Goal: Information Seeking & Learning: Learn about a topic

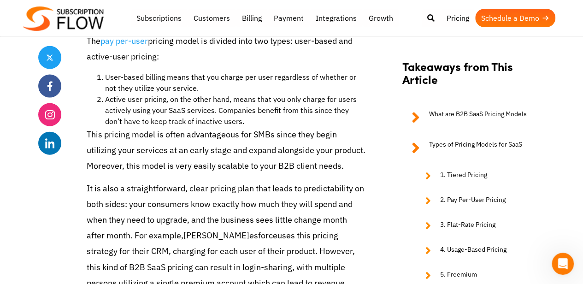
scroll to position [1002, 0]
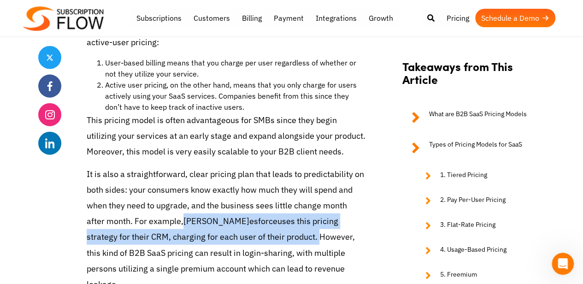
drag, startPoint x: 186, startPoint y: 220, endPoint x: 251, endPoint y: 241, distance: 68.3
click at [251, 241] on p "It is also a straightforward, clear pricing plan that leads to predictability o…" at bounding box center [226, 229] width 279 height 126
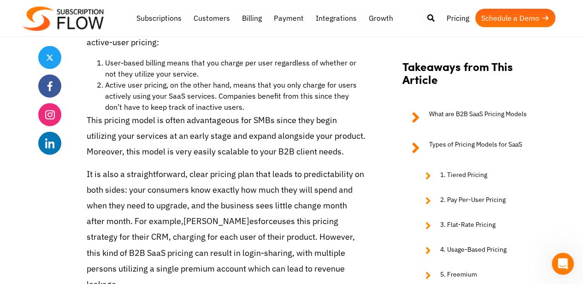
click at [345, 262] on p "It is also a straightforward, clear pricing plan that leads to predictability o…" at bounding box center [226, 229] width 279 height 126
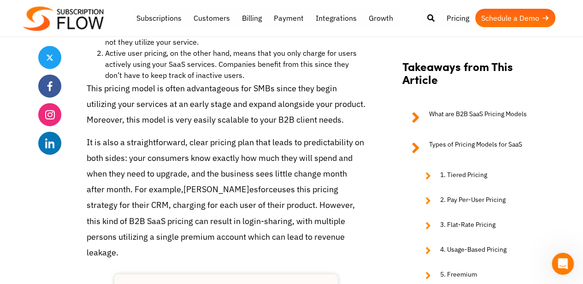
scroll to position [1048, 0]
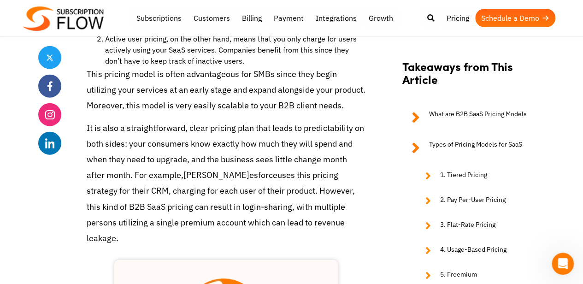
drag, startPoint x: 307, startPoint y: 225, endPoint x: 252, endPoint y: 190, distance: 65.3
click at [252, 190] on span "uses this pricing strategy for their CRM, charging for each user of their produ…" at bounding box center [221, 207] width 268 height 74
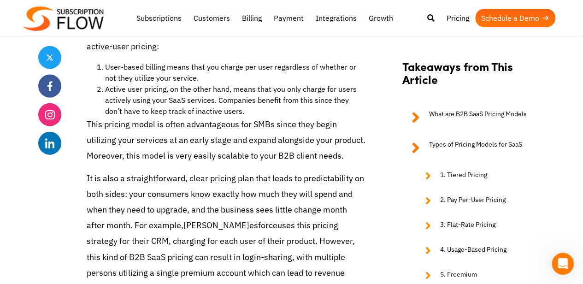
scroll to position [1002, 0]
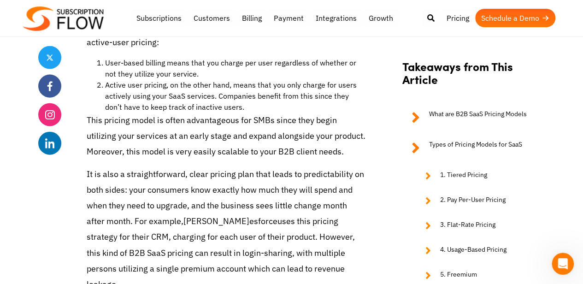
click at [269, 175] on span "It is also a straightforward, clear pricing plan that leads to predictability o…" at bounding box center [226, 198] width 278 height 58
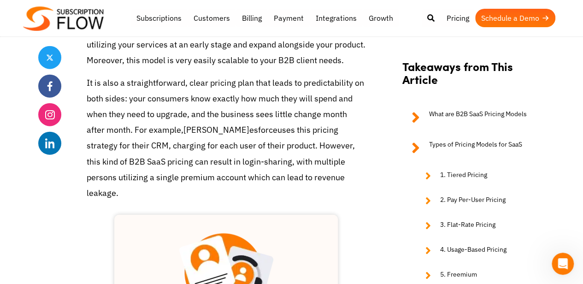
scroll to position [1094, 0]
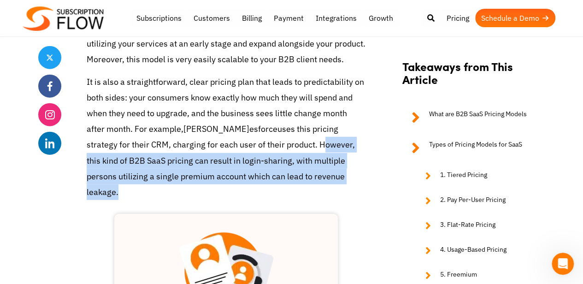
drag, startPoint x: 303, startPoint y: 179, endPoint x: 254, endPoint y: 150, distance: 57.7
click at [254, 150] on p "It is also a straightforward, clear pricing plan that leads to predictability o…" at bounding box center [226, 137] width 279 height 126
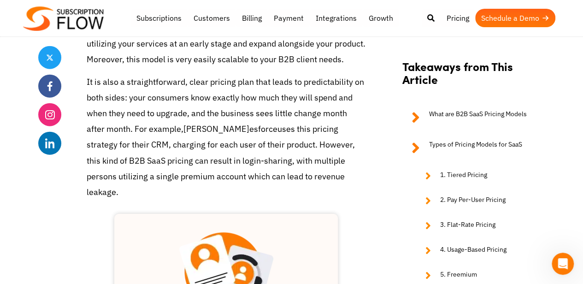
click at [317, 183] on p "It is also a straightforward, clear pricing plan that leads to predictability o…" at bounding box center [226, 137] width 279 height 126
drag, startPoint x: 317, startPoint y: 178, endPoint x: 84, endPoint y: 83, distance: 251.9
click at [206, 160] on span "uses this pricing strategy for their CRM, charging for each user of their produ…" at bounding box center [221, 161] width 268 height 74
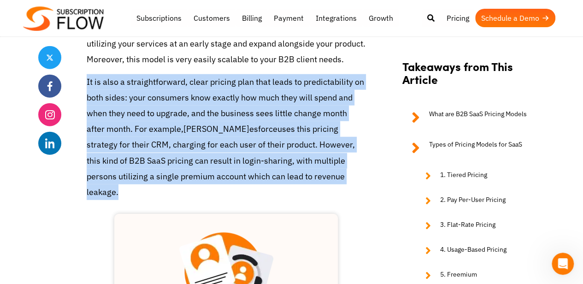
drag, startPoint x: 305, startPoint y: 178, endPoint x: 86, endPoint y: 81, distance: 239.9
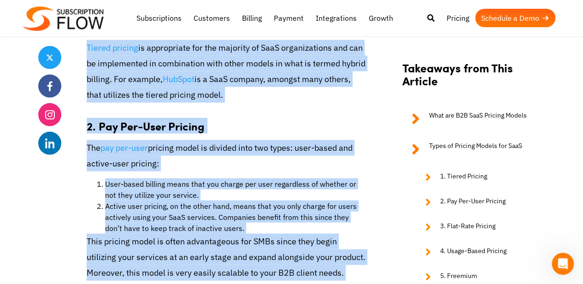
scroll to position [679, 0]
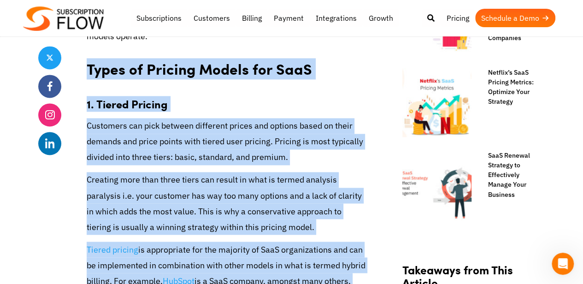
drag, startPoint x: 303, startPoint y: 179, endPoint x: 79, endPoint y: 71, distance: 248.9
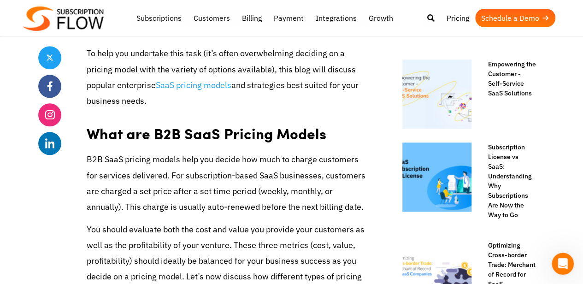
scroll to position [403, 0]
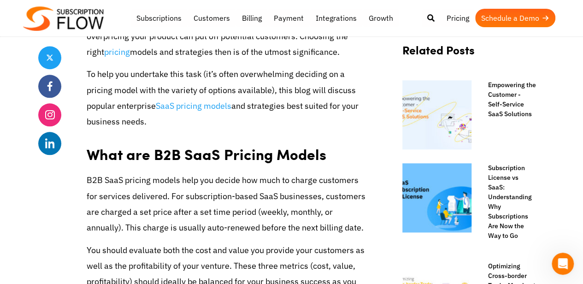
click at [339, 142] on h2 "What are B2B SaaS Pricing Models" at bounding box center [226, 150] width 279 height 29
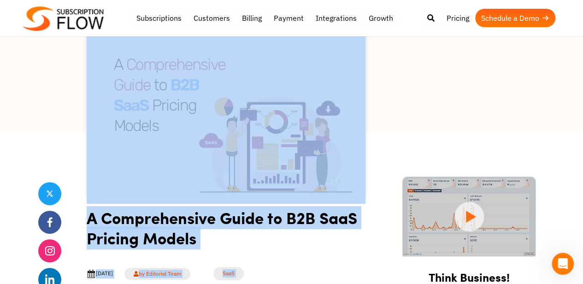
scroll to position [0, 0]
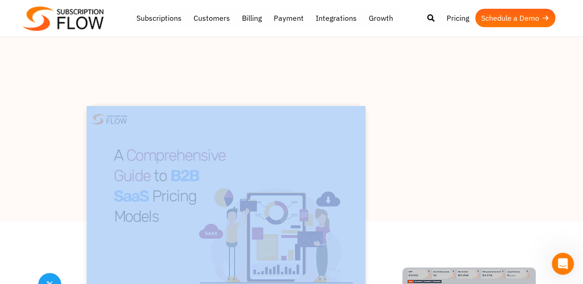
drag, startPoint x: 359, startPoint y: 103, endPoint x: 79, endPoint y: 71, distance: 281.3
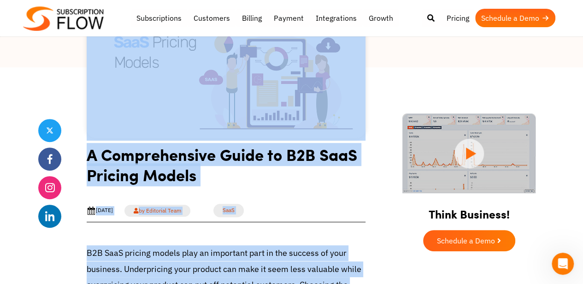
scroll to position [369, 0]
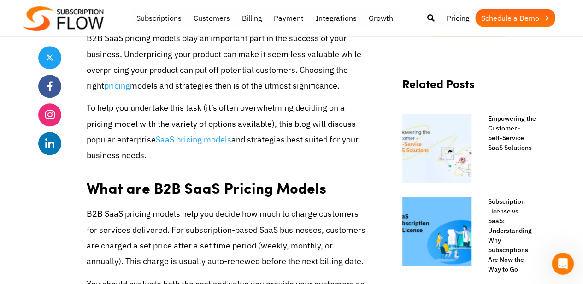
click at [178, 149] on p "To help you undertake this task (it’s often overwhelming deciding on a pricing …" at bounding box center [226, 131] width 279 height 63
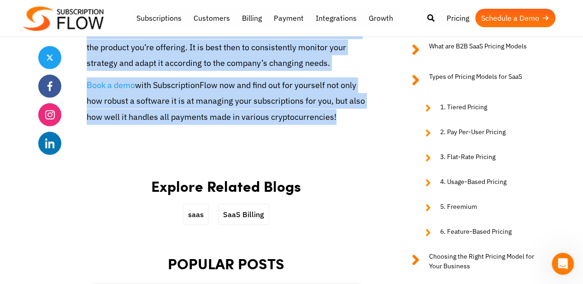
scroll to position [3057, 0]
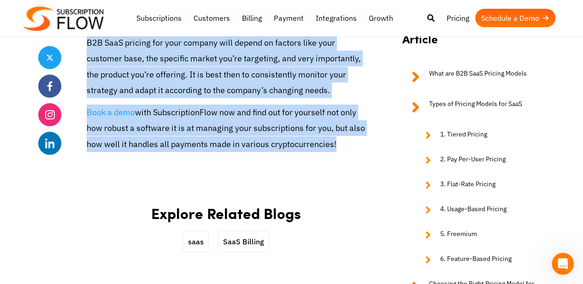
drag, startPoint x: 86, startPoint y: 76, endPoint x: 345, endPoint y: 140, distance: 266.4
click at [289, 78] on span "Moreover, remember that there is no one-size-fits-all approach! The right B2B S…" at bounding box center [224, 59] width 274 height 74
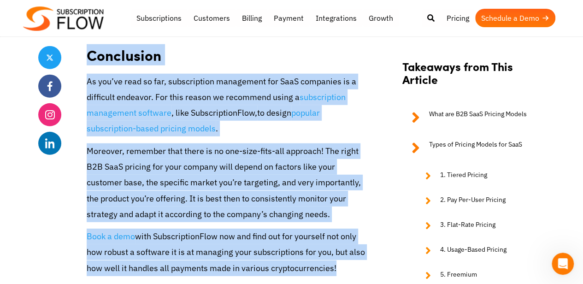
scroll to position [2919, 0]
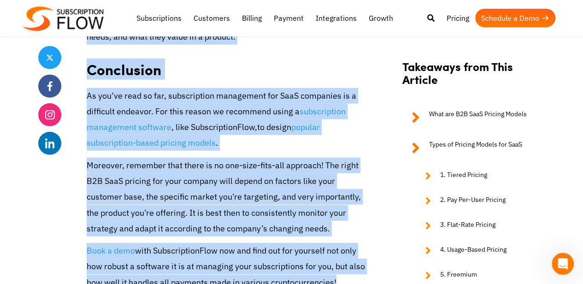
click at [359, 128] on p "As you’ve read so far, subscription management for SaaS companies is a difficul…" at bounding box center [226, 119] width 279 height 63
